Goal: Information Seeking & Learning: Find specific fact

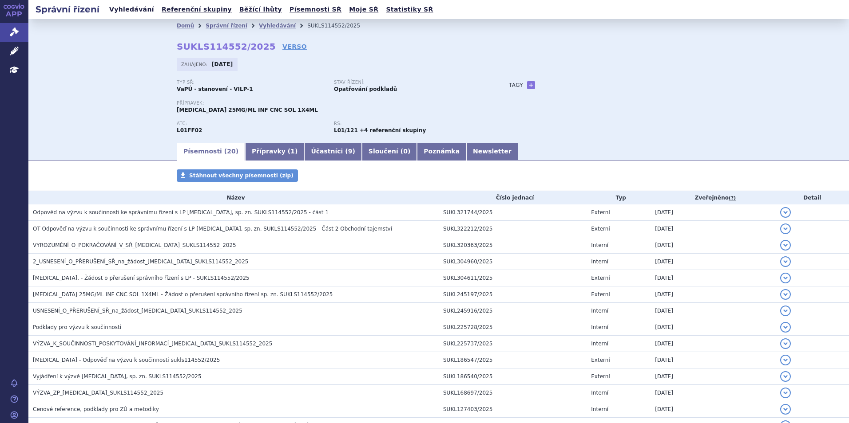
click at [110, 12] on link "Vyhledávání" at bounding box center [132, 10] width 50 height 12
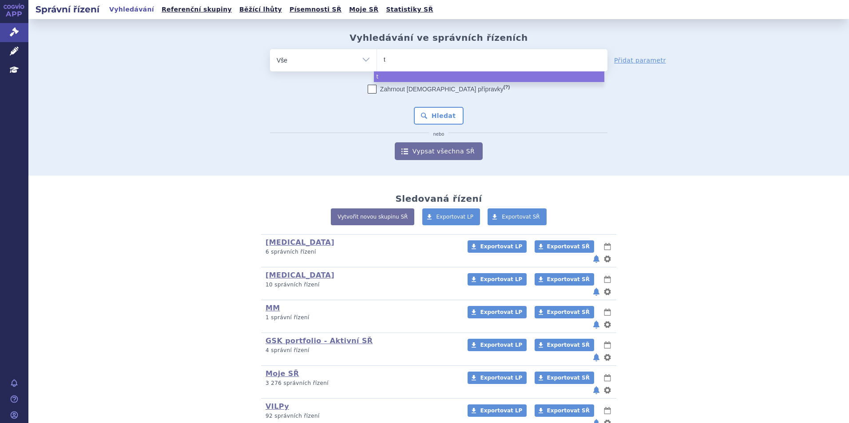
type input "ta"
type input "talv"
type input "talve"
type input "talvey"
select select "talvey"
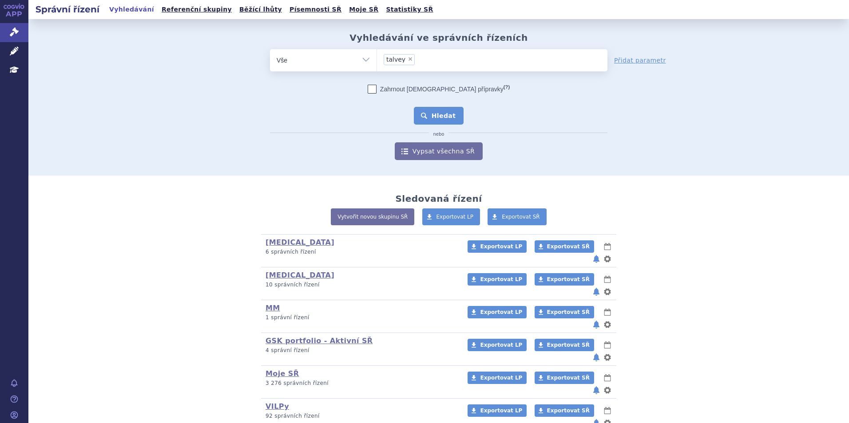
click at [435, 116] on button "Hledat" at bounding box center [439, 116] width 50 height 18
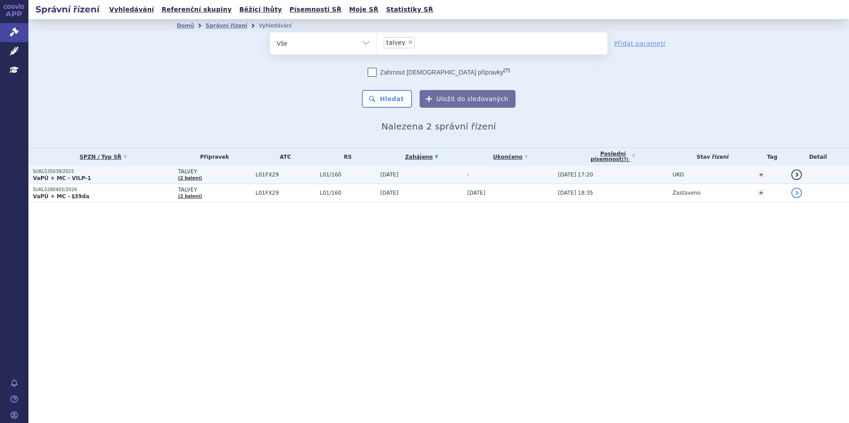
click at [109, 174] on p "SUKLS35039/2025" at bounding box center [103, 172] width 141 height 6
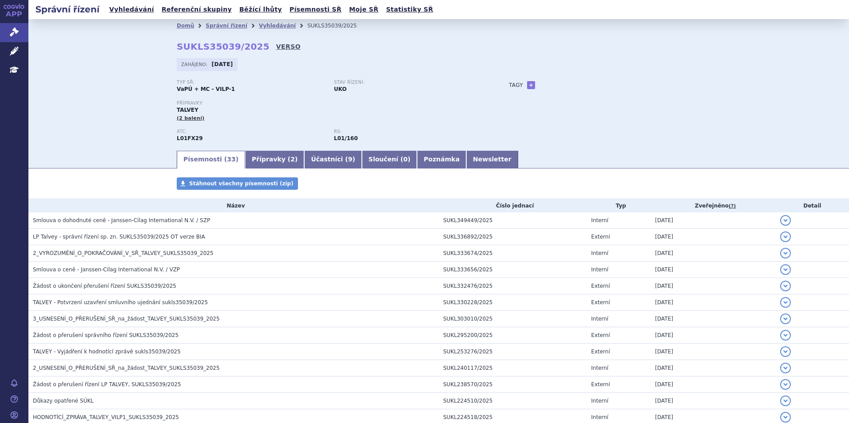
click at [276, 45] on link "VERSO" at bounding box center [288, 46] width 24 height 9
click at [276, 46] on link "VERSO" at bounding box center [288, 46] width 24 height 9
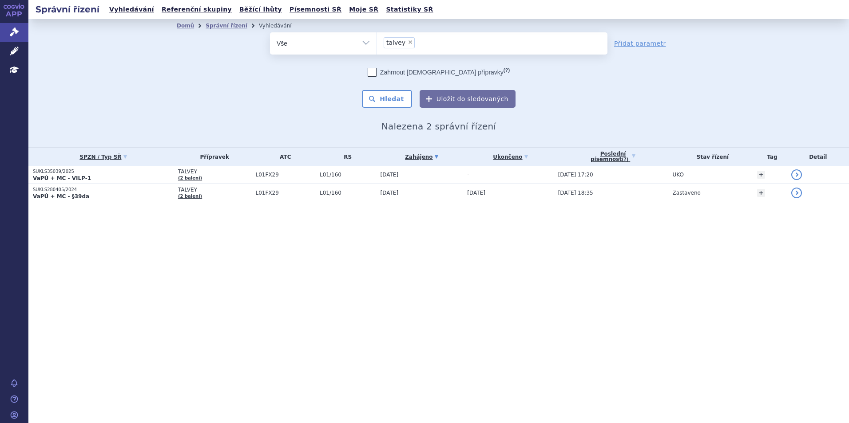
click at [407, 41] on span "×" at bounding box center [409, 41] width 5 height 5
click at [377, 41] on select "talvey" at bounding box center [376, 43] width 0 height 22
select select
click at [408, 45] on ul at bounding box center [492, 41] width 230 height 19
click at [377, 45] on select "talvey" at bounding box center [376, 43] width 0 height 22
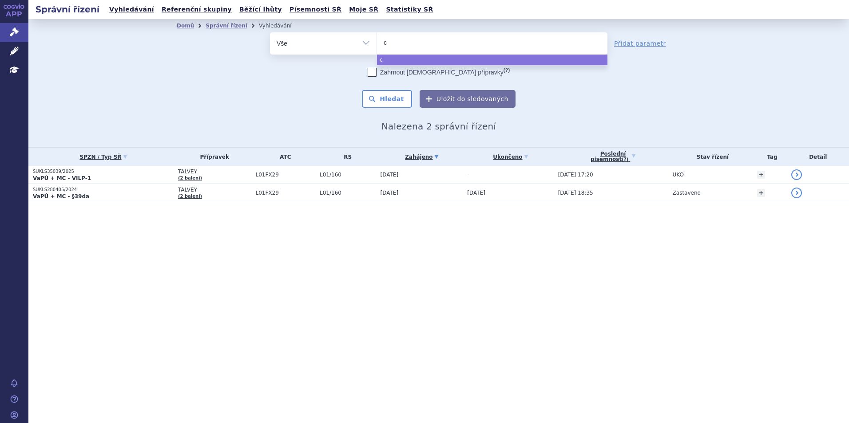
type input "ca"
type input "car"
type input "carvy"
type input "carvykti"
select select "carvykti"
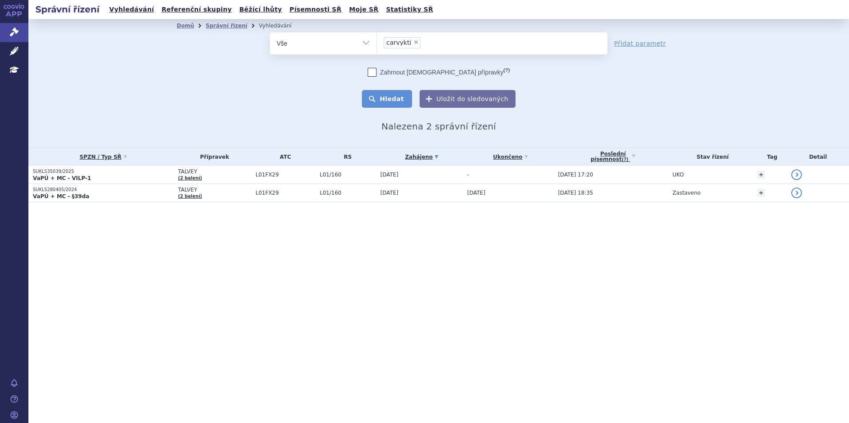
click at [399, 98] on button "Hledat" at bounding box center [387, 99] width 50 height 18
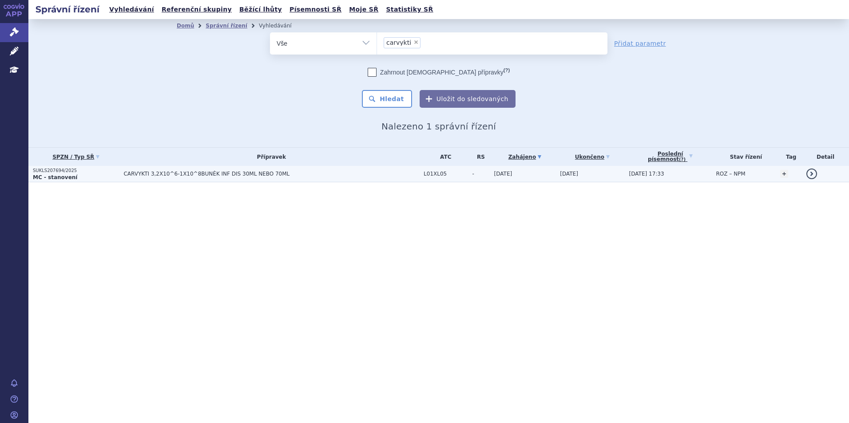
click at [238, 171] on span "CARVYKTI 3,2X10^6-1X10^8BUNĚK INF DIS 30ML NEBO 70ML" at bounding box center [234, 174] width 222 height 6
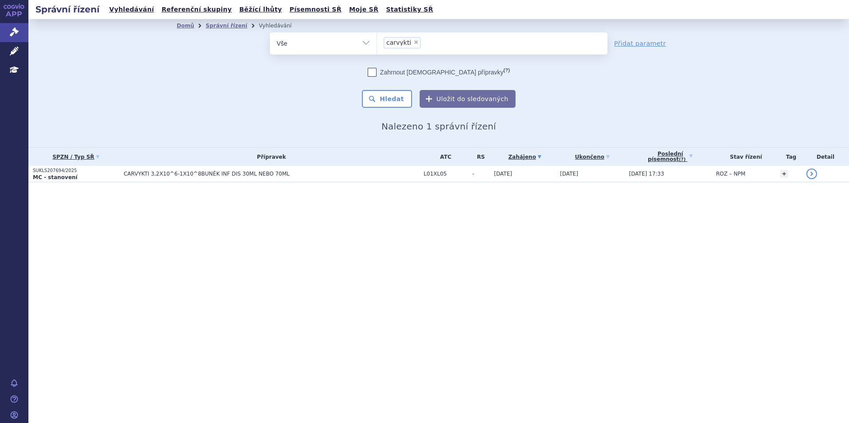
click at [414, 43] on span "×" at bounding box center [415, 41] width 5 height 5
click at [377, 43] on select "carvykti" at bounding box center [376, 43] width 0 height 22
select select
type input "j"
type input "po"
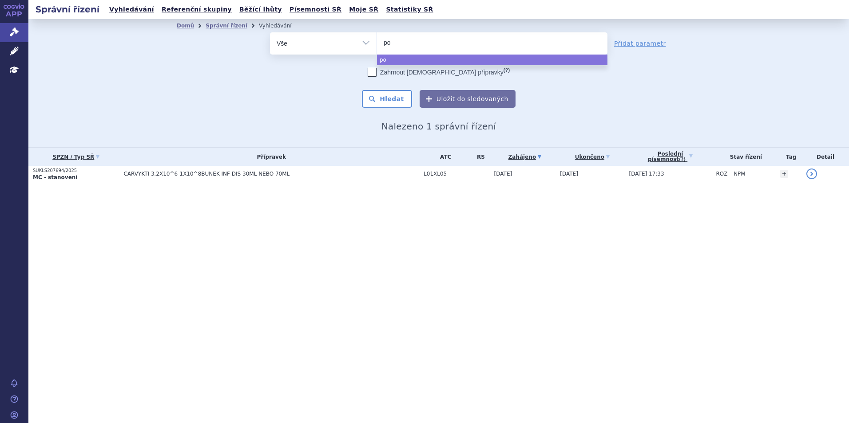
type input "pom"
type input "pomal"
type input "pomalid"
type input "pomalidom"
type input "pomalidomid"
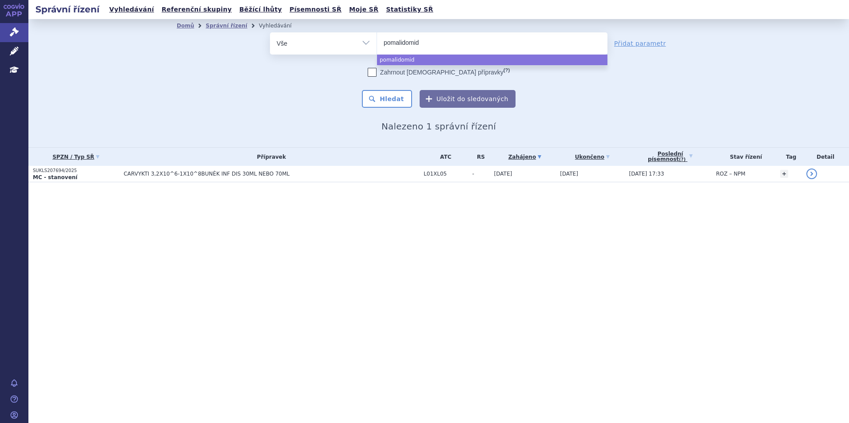
select select "pomalidomid"
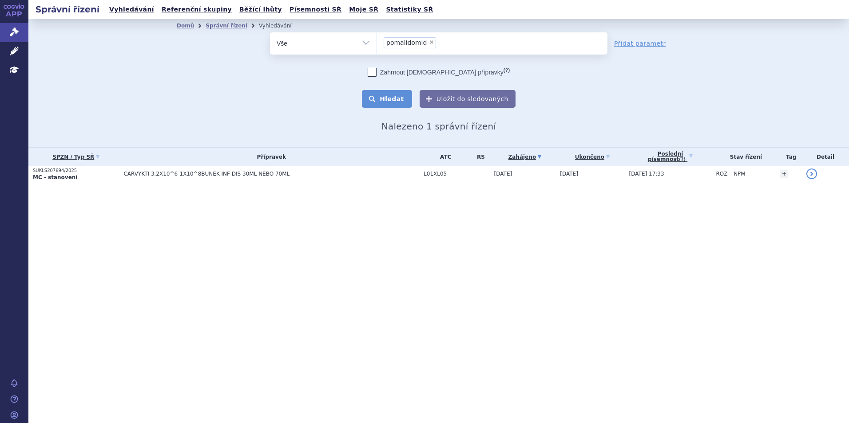
click at [392, 95] on button "Hledat" at bounding box center [387, 99] width 50 height 18
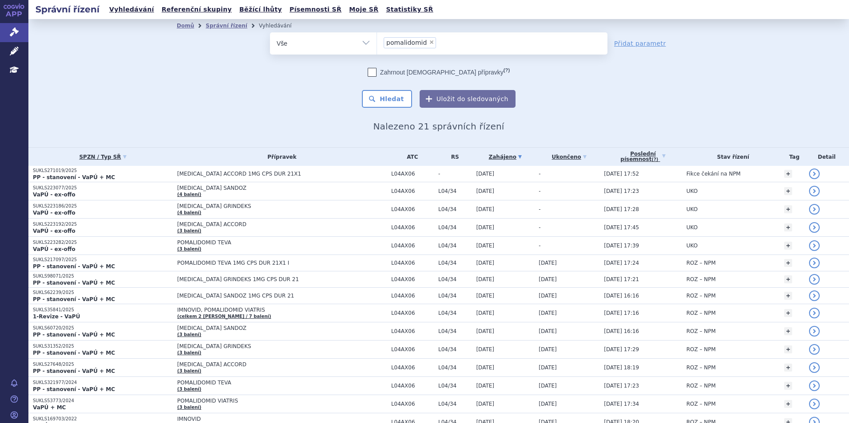
click at [424, 47] on li "× pomalidomid" at bounding box center [409, 42] width 52 height 11
click at [377, 47] on select "pomalidomid" at bounding box center [376, 43] width 0 height 22
click at [429, 44] on span "×" at bounding box center [431, 41] width 5 height 5
click at [377, 44] on select "pomalidomid" at bounding box center [376, 43] width 0 height 22
select select
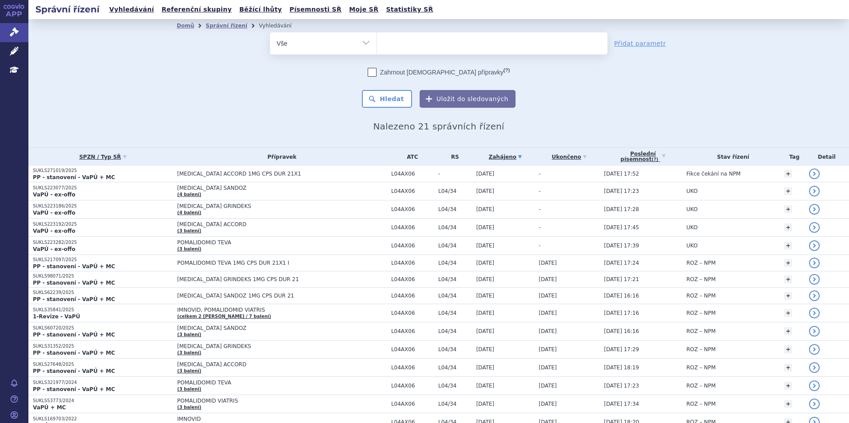
click at [424, 44] on ul at bounding box center [492, 41] width 230 height 19
click at [377, 44] on select "pomalidomid" at bounding box center [376, 43] width 0 height 22
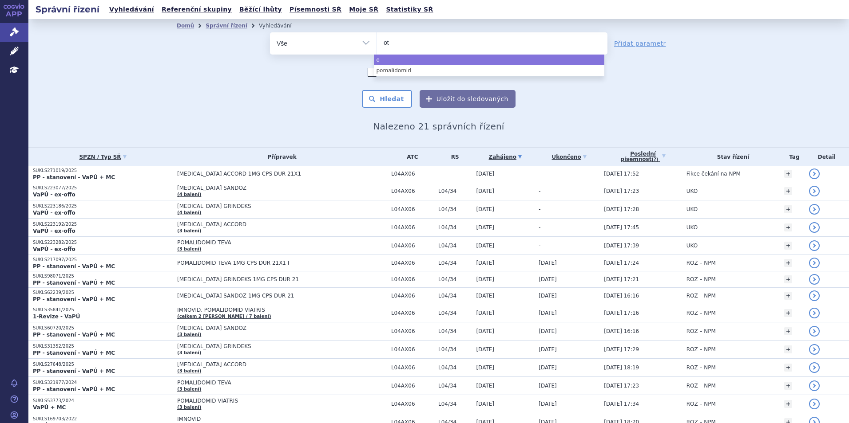
type input "ote"
type input "otez"
type input "[MEDICAL_DATA]"
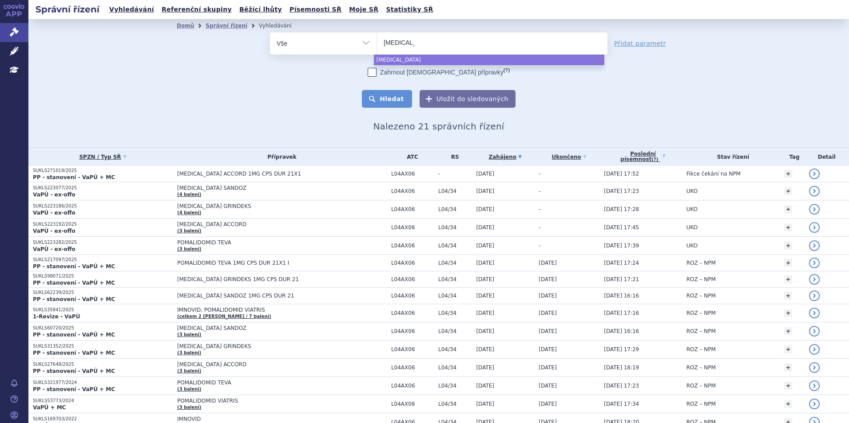
select select "[MEDICAL_DATA]"
click at [391, 93] on button "Hledat" at bounding box center [387, 99] width 50 height 18
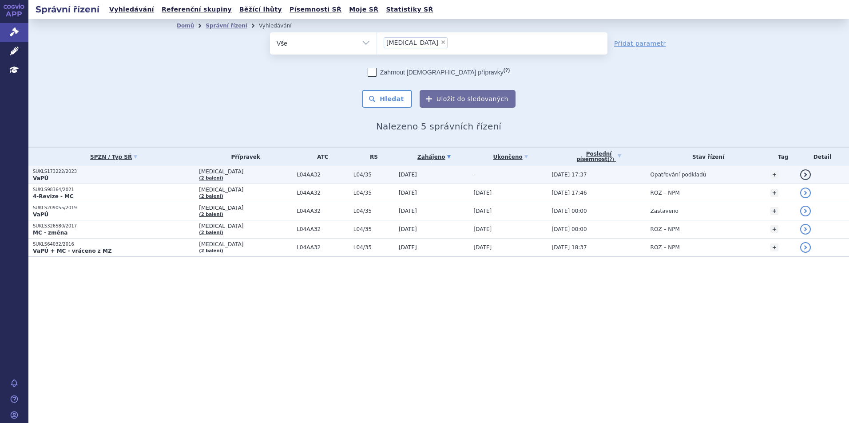
click at [164, 170] on p "SUKLS173222/2023" at bounding box center [114, 172] width 162 height 6
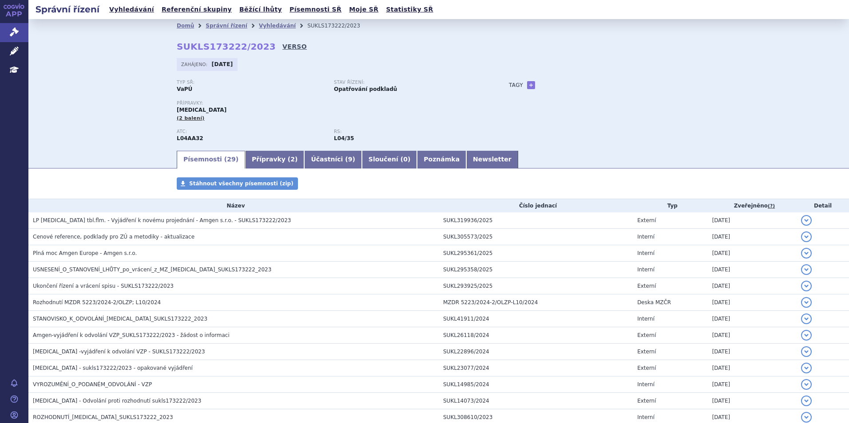
click at [282, 42] on link "VERSO" at bounding box center [294, 46] width 24 height 9
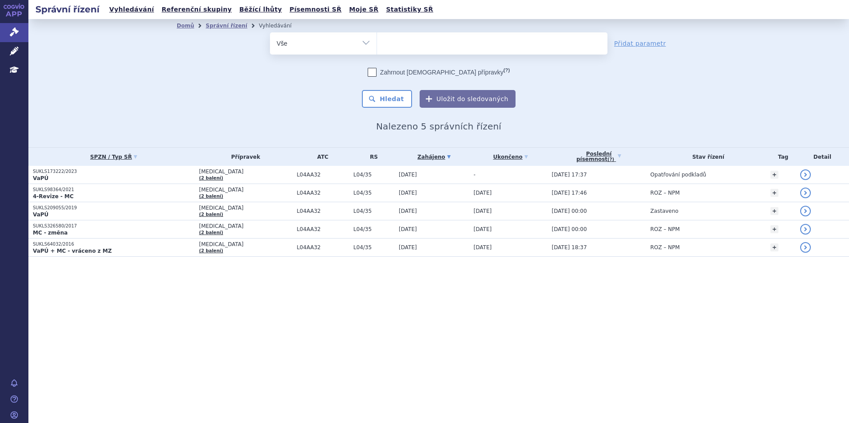
select select
click at [408, 43] on ul at bounding box center [492, 41] width 230 height 19
click at [377, 43] on select "otezla" at bounding box center [376, 43] width 0 height 22
type input "ze"
type input "zeju"
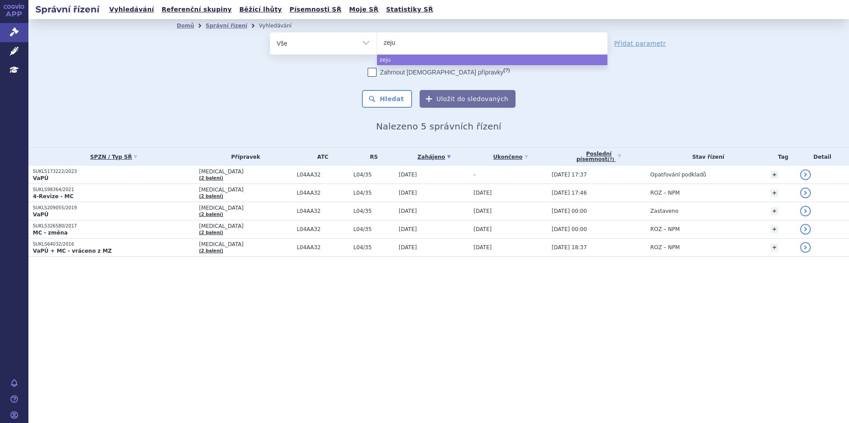
type input "zejul"
type input "zejula"
select select "zejula"
click at [399, 92] on button "Hledat" at bounding box center [387, 99] width 50 height 18
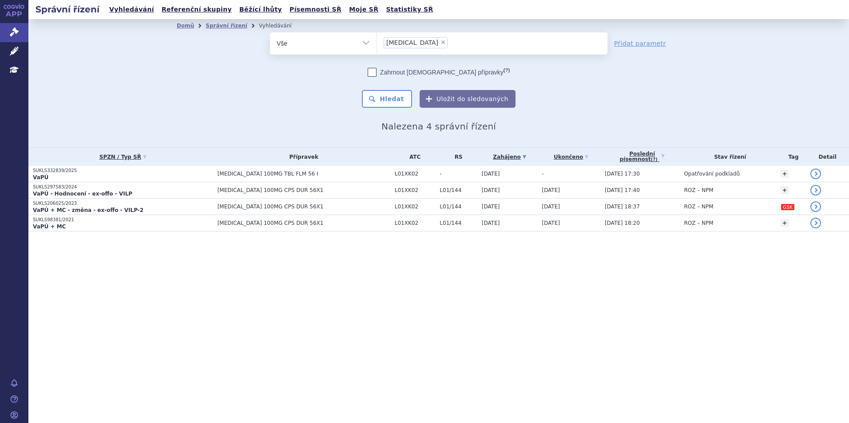
click at [118, 170] on p "SUKLS332839/2025" at bounding box center [123, 171] width 180 height 6
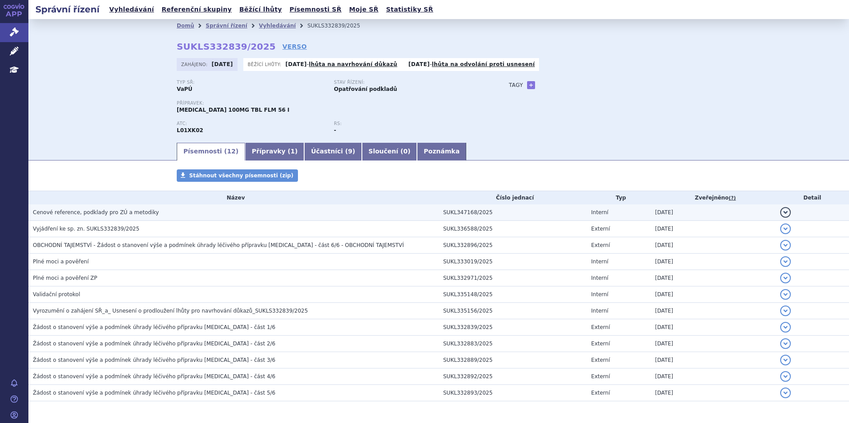
click at [111, 215] on span "Cenové reference, podklady pro ZÚ a metodiky" at bounding box center [96, 212] width 126 height 6
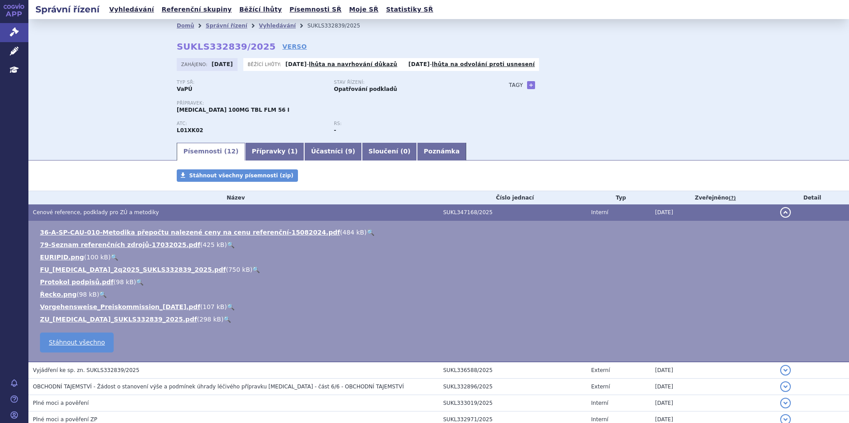
click at [111, 215] on span "Cenové reference, podklady pro ZÚ a metodiky" at bounding box center [96, 212] width 126 height 6
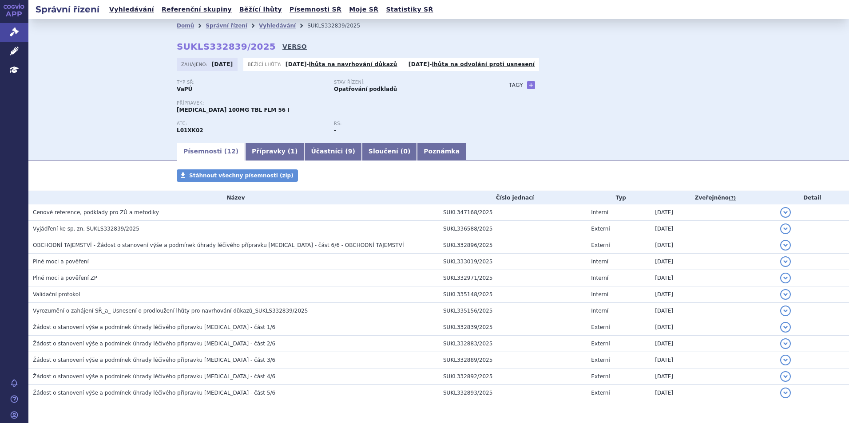
click at [282, 45] on link "VERSO" at bounding box center [294, 46] width 24 height 9
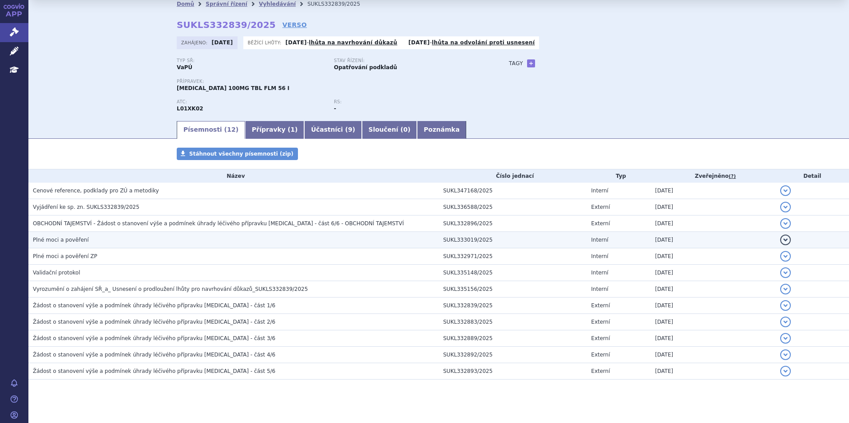
scroll to position [32, 0]
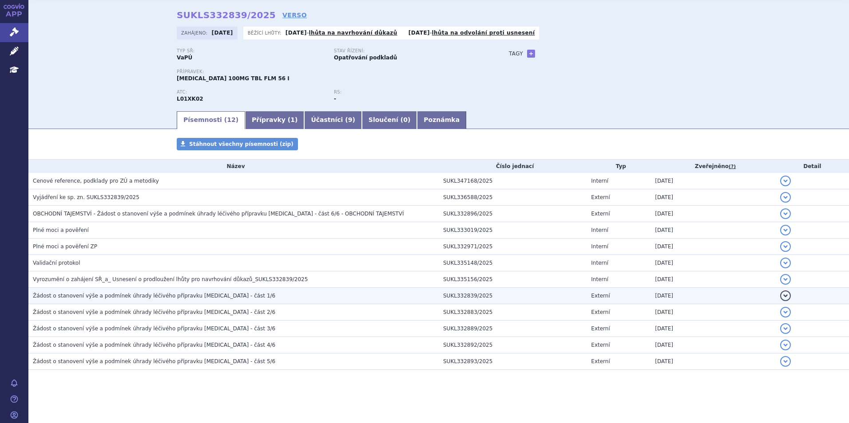
click at [133, 297] on span "Žádost o stanovení výše a podmínek úhrady léčivého přípravku [MEDICAL_DATA] - č…" at bounding box center [154, 296] width 242 height 6
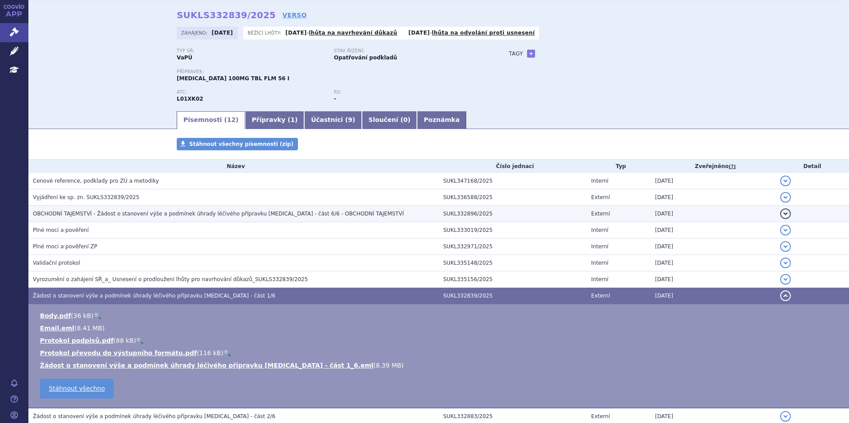
click at [199, 215] on span "OBCHODNÍ TAJEMSTVÍ - Žádost o stanovení výše a podmínek úhrady léčivého příprav…" at bounding box center [218, 214] width 371 height 6
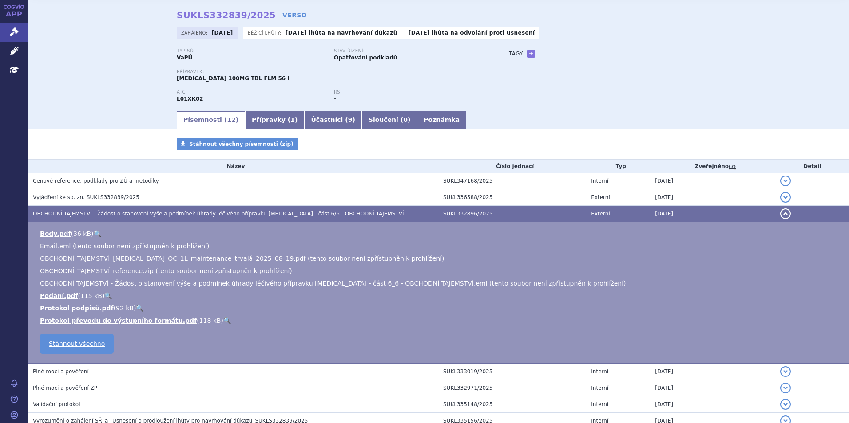
scroll to position [76, 0]
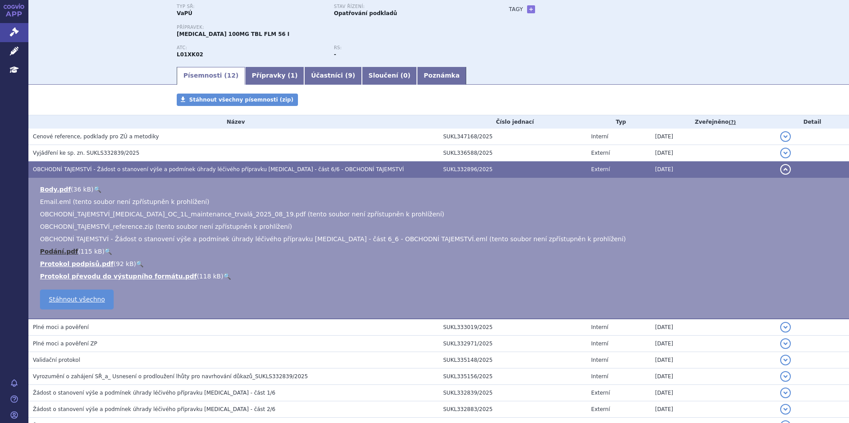
click at [53, 250] on link "Podání.pdf" at bounding box center [59, 251] width 38 height 7
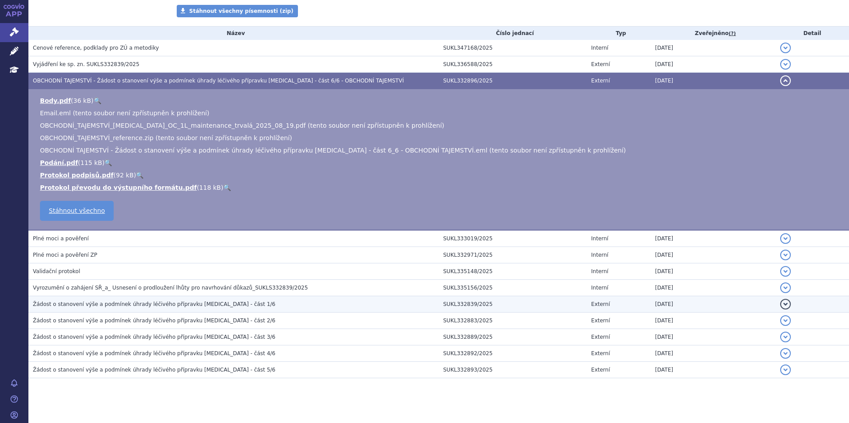
click at [177, 309] on h3 "Žádost o stanovení výše a podmínek úhrady léčivého přípravku [MEDICAL_DATA] - č…" at bounding box center [236, 304] width 406 height 9
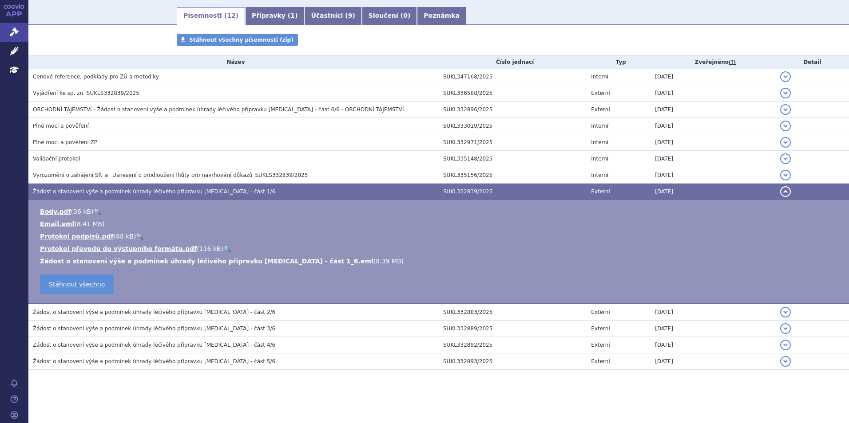
scroll to position [136, 0]
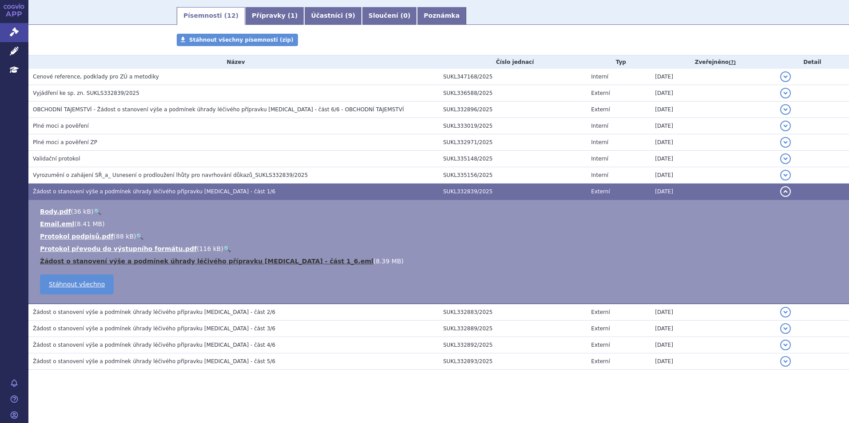
click at [187, 262] on link "Žádost o stanovení výše a podmínek úhrady léčivého přípravku [MEDICAL_DATA] - č…" at bounding box center [206, 261] width 333 height 7
